Goal: Use online tool/utility: Utilize a website feature to perform a specific function

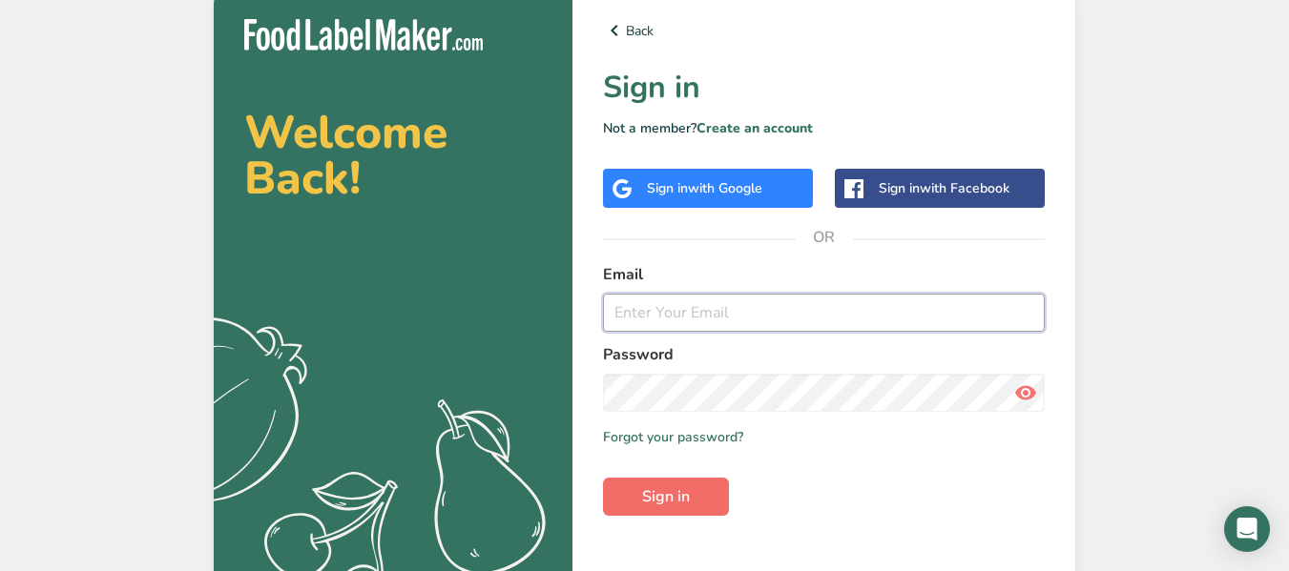
type input "[EMAIL_ADDRESS][DOMAIN_NAME]"
click at [670, 502] on span "Sign in" at bounding box center [666, 497] width 48 height 23
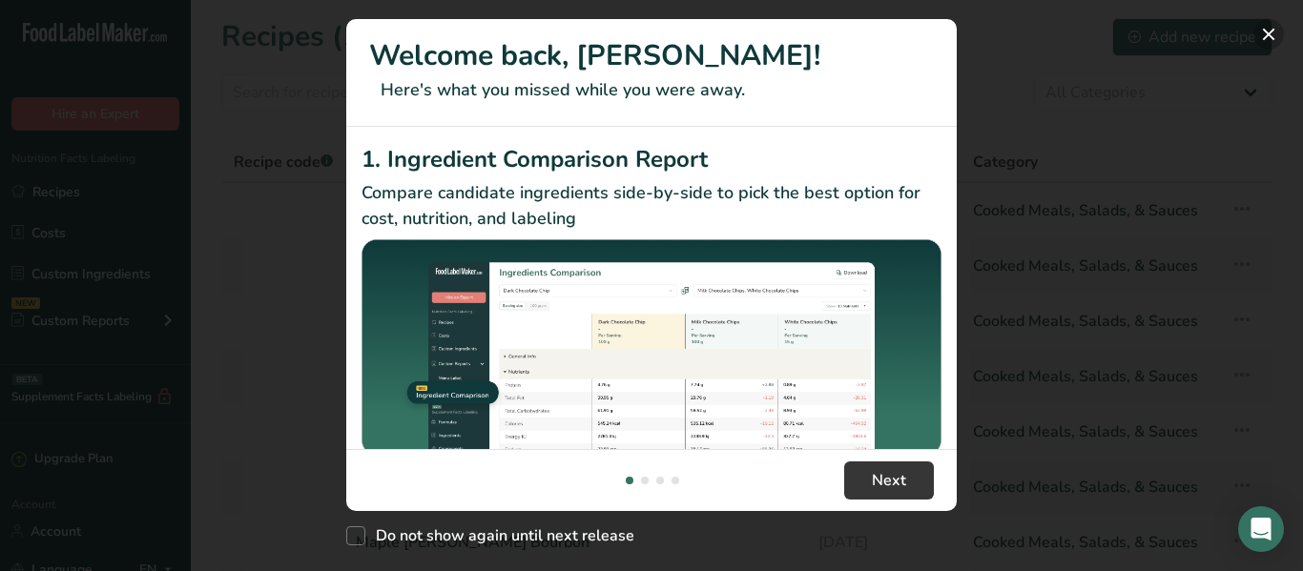
click at [1266, 35] on button "New Features" at bounding box center [1268, 34] width 31 height 31
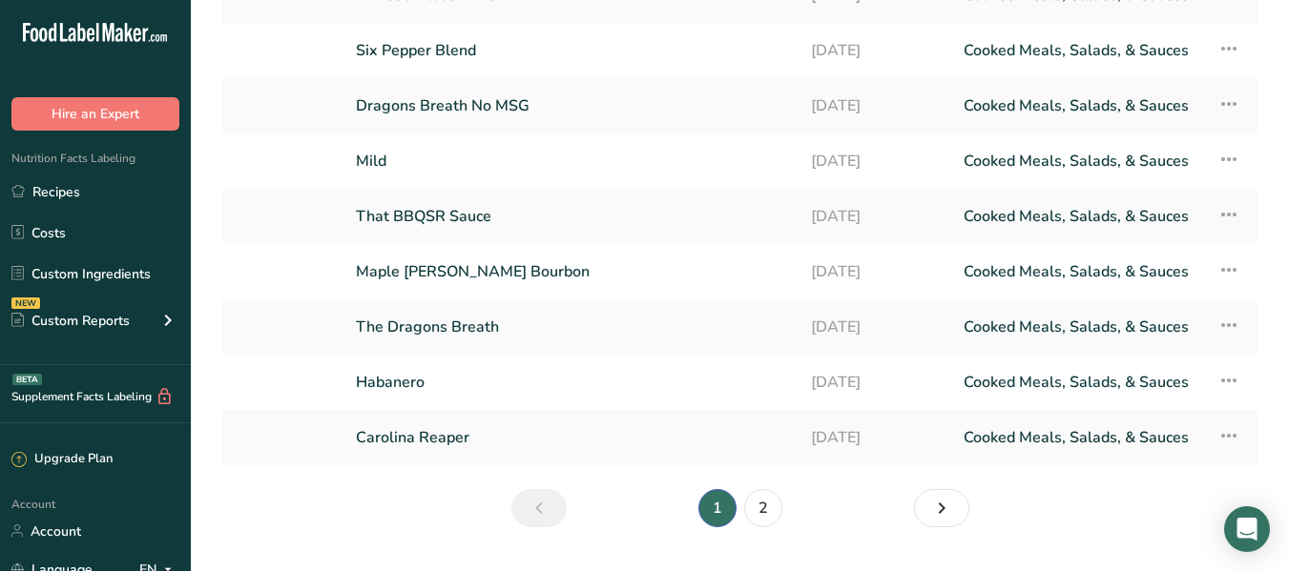
scroll to position [289, 0]
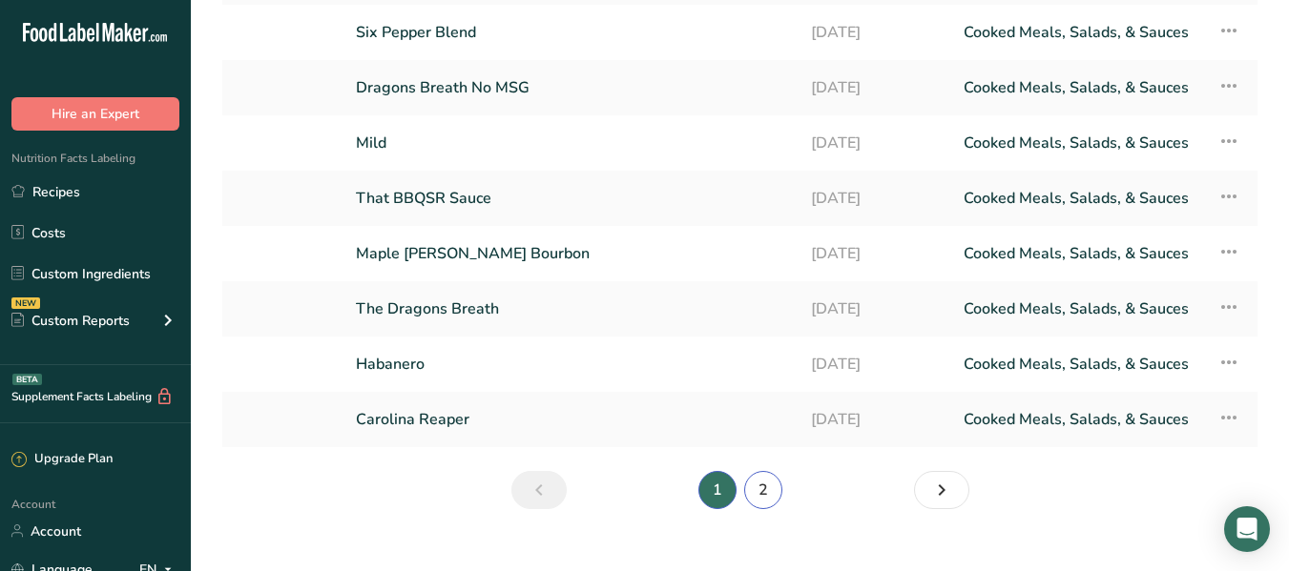
click at [766, 492] on link "2" at bounding box center [763, 490] width 38 height 38
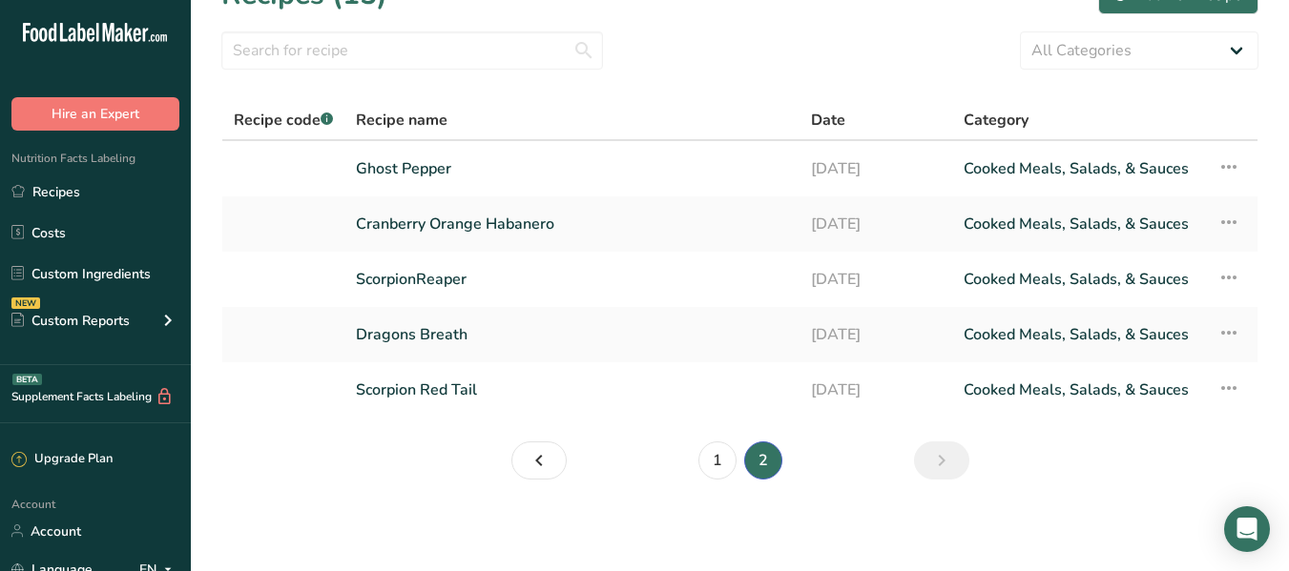
scroll to position [42, 0]
click at [442, 271] on link "ScorpionReaper" at bounding box center [572, 279] width 432 height 40
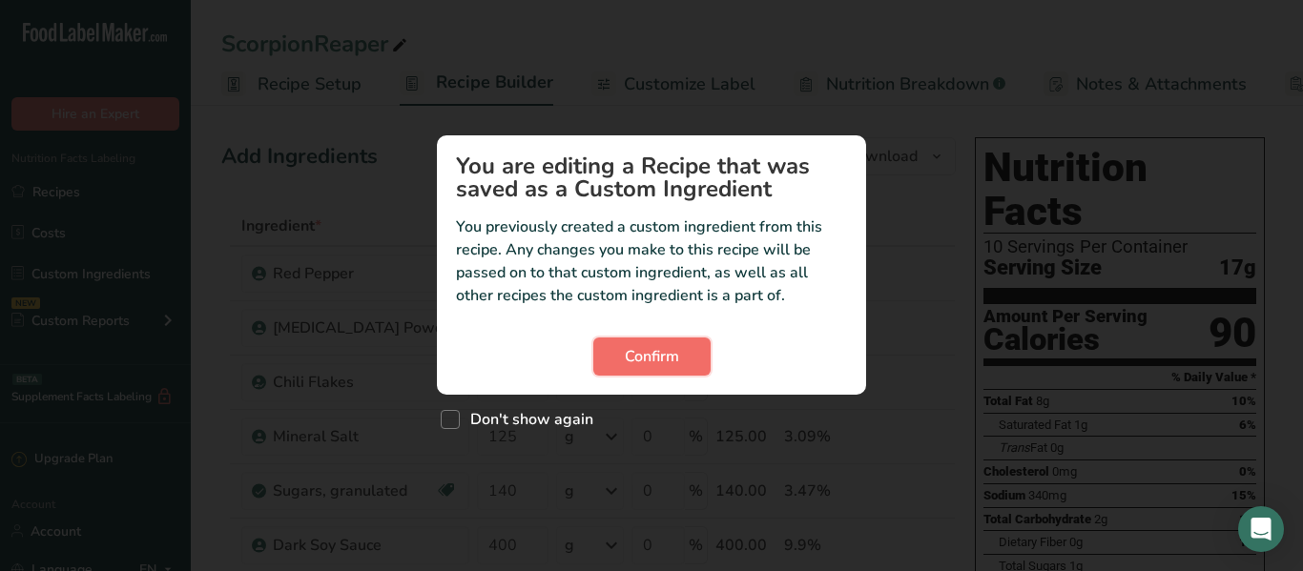
click at [637, 355] on span "Confirm" at bounding box center [652, 356] width 54 height 23
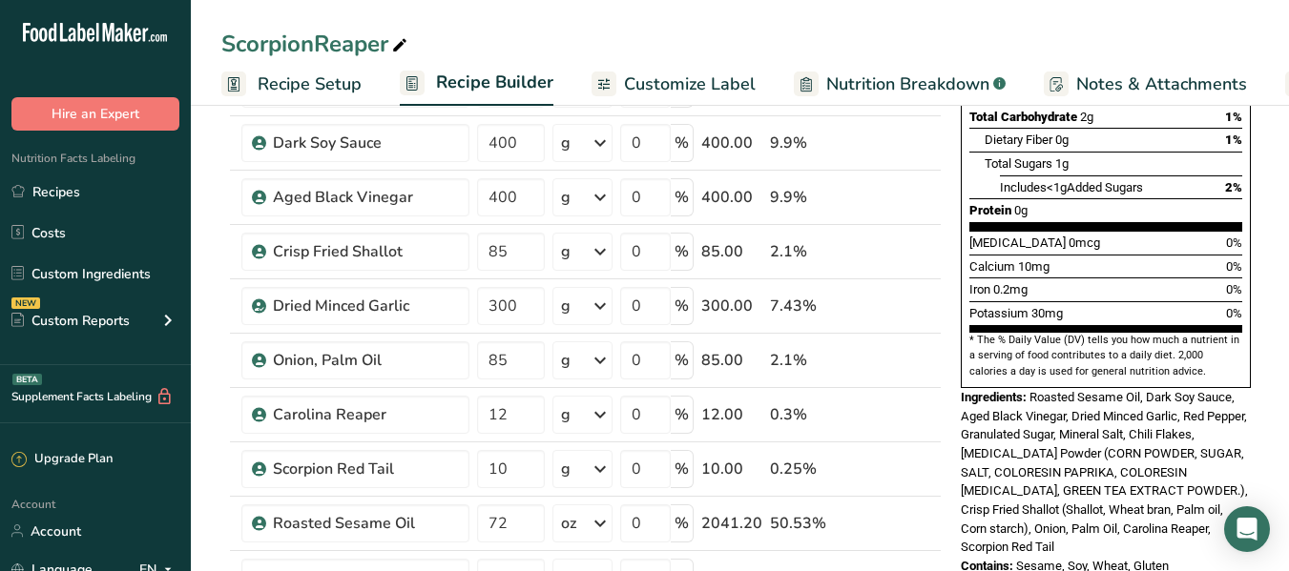
scroll to position [428, 0]
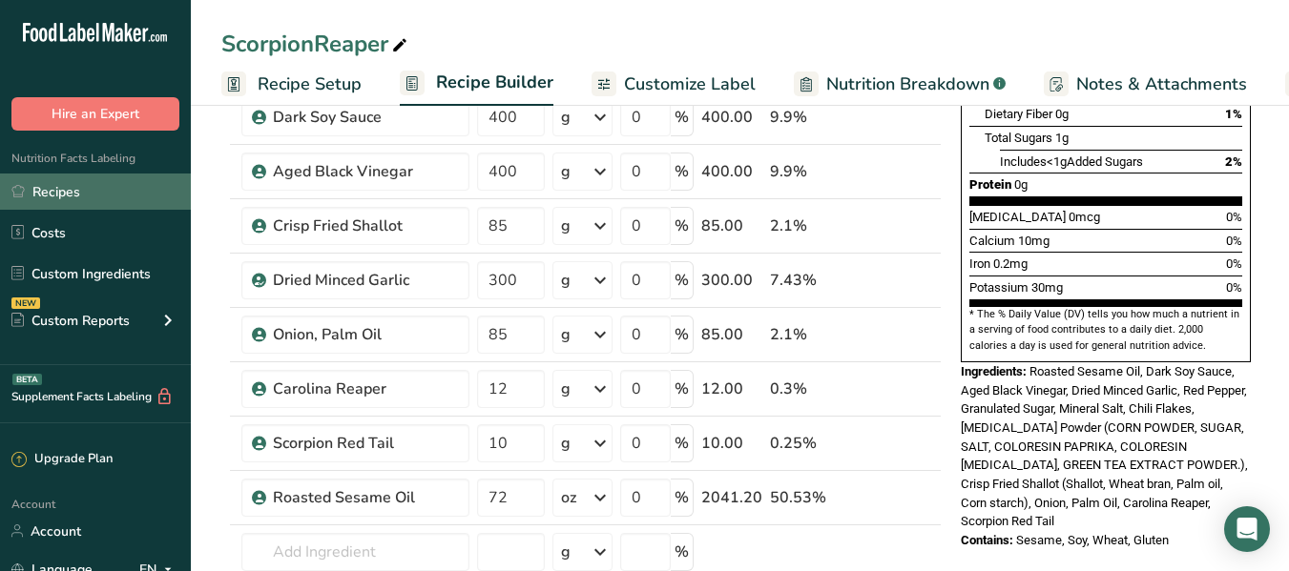
click at [64, 196] on link "Recipes" at bounding box center [95, 192] width 191 height 36
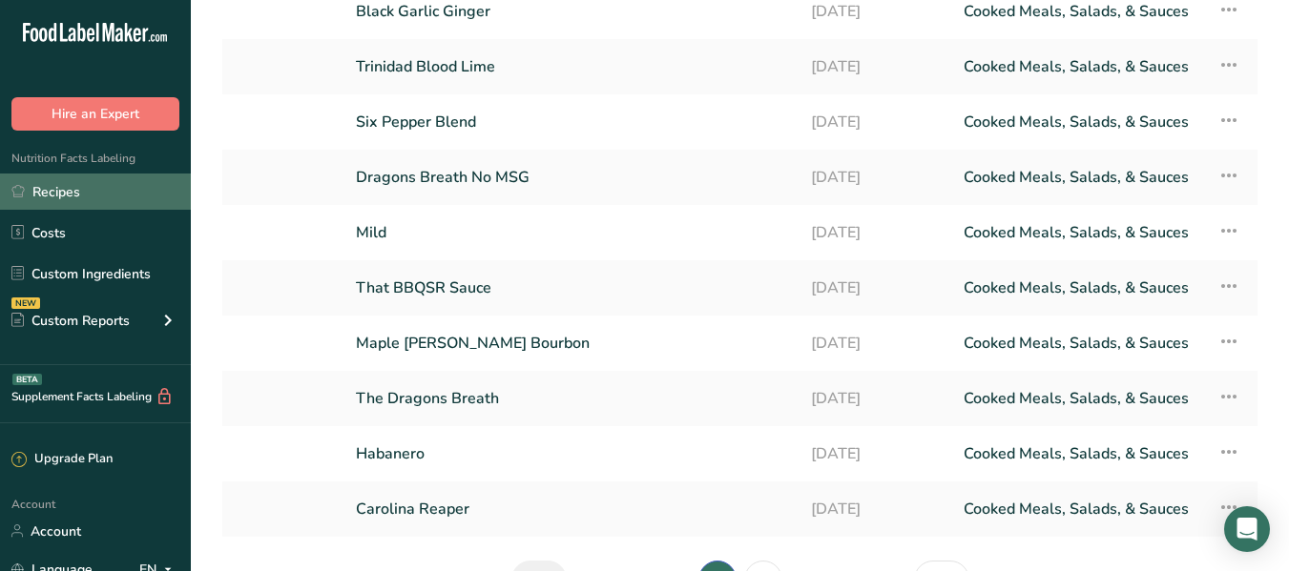
scroll to position [204, 0]
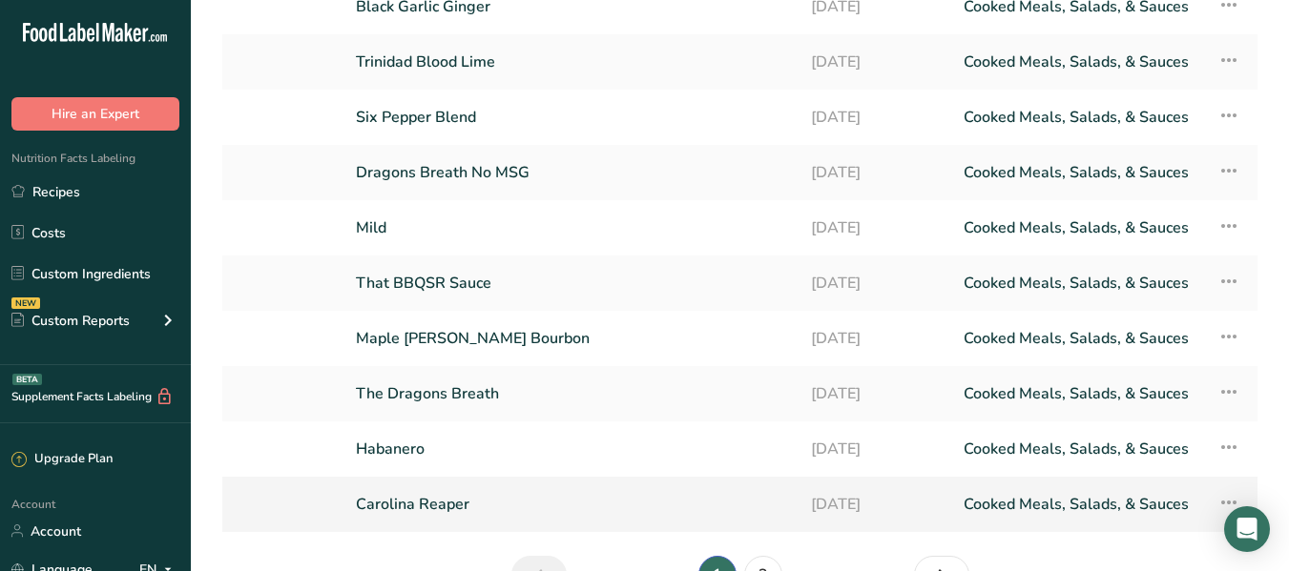
click at [478, 518] on link "Carolina Reaper" at bounding box center [572, 505] width 432 height 40
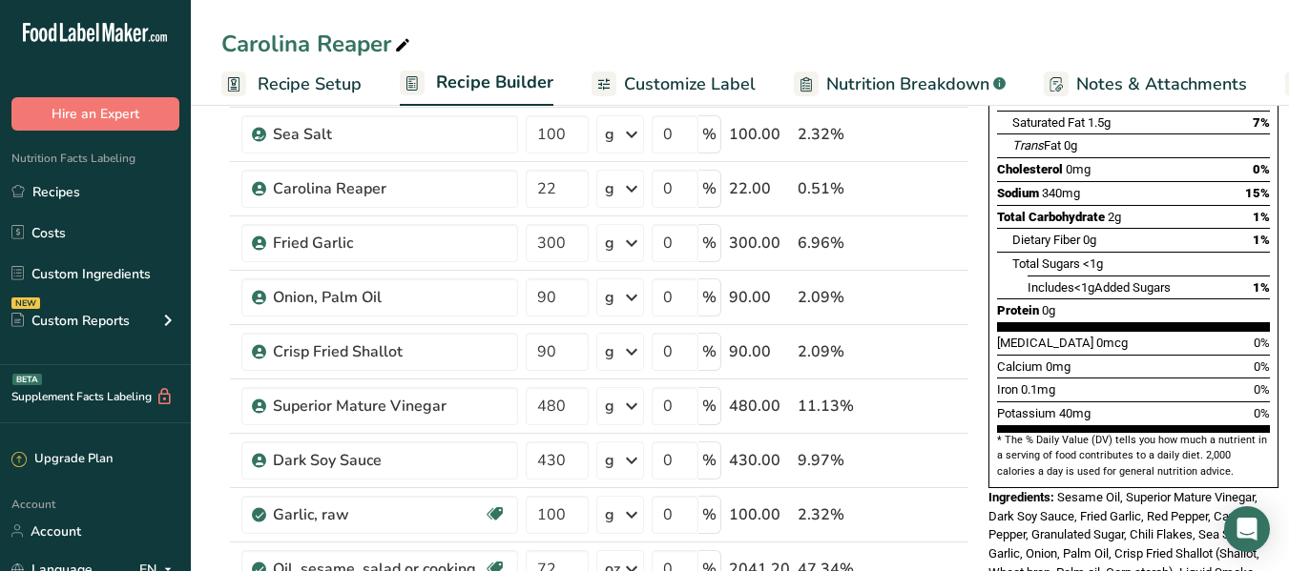
scroll to position [294, 0]
